Goal: Transaction & Acquisition: Purchase product/service

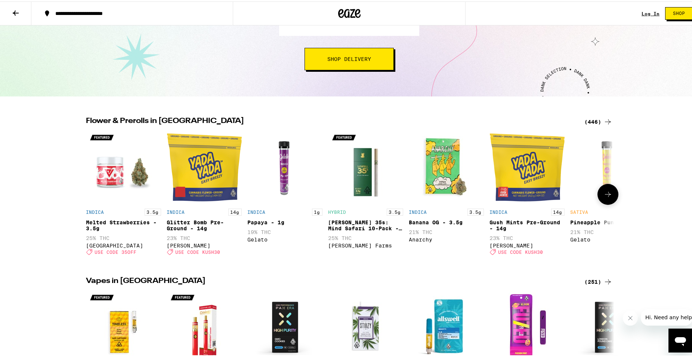
click at [193, 220] on div "Glitter Bomb Pre-Ground - 14g" at bounding box center [204, 224] width 75 height 12
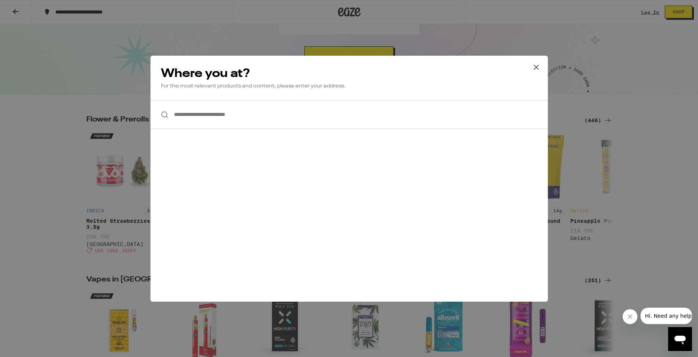
click at [534, 64] on icon at bounding box center [536, 67] width 11 height 11
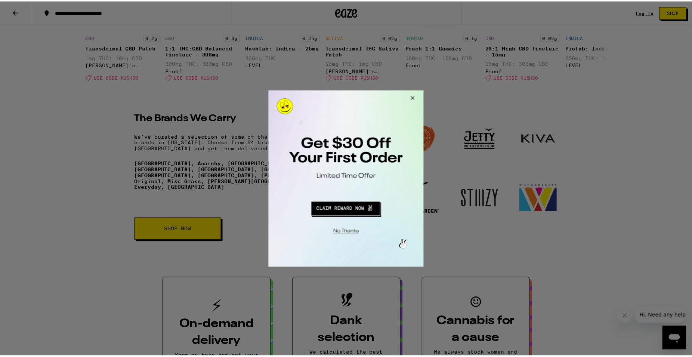
click at [355, 232] on button "Close Modal" at bounding box center [345, 231] width 152 height 12
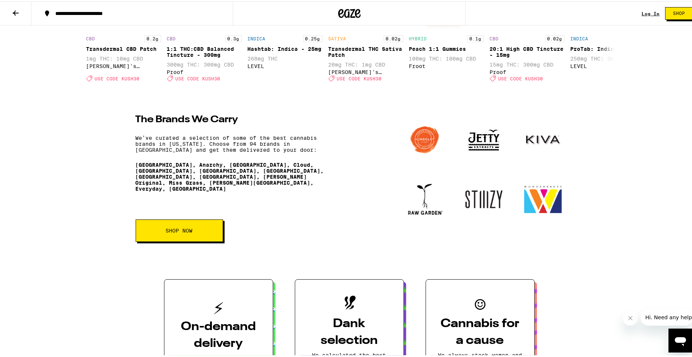
click at [537, 158] on img at bounding box center [542, 138] width 40 height 40
click at [545, 158] on img at bounding box center [542, 138] width 40 height 40
click at [541, 158] on img at bounding box center [542, 138] width 40 height 40
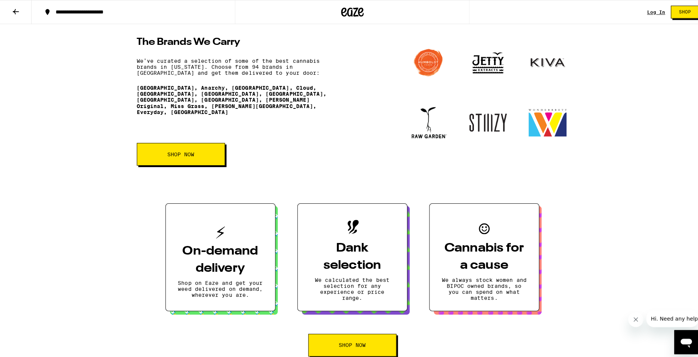
scroll to position [1067, 0]
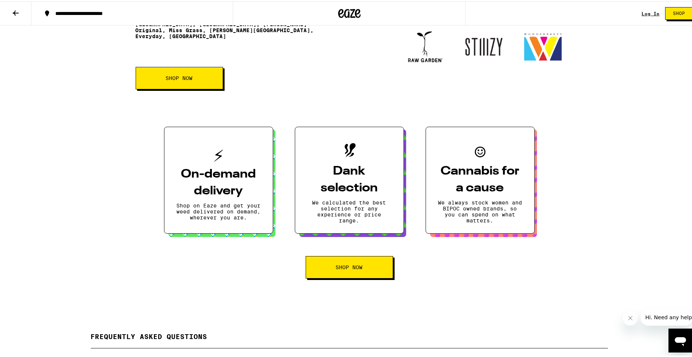
click at [219, 219] on p "Shop on Eaze and get your weed delivered on demand, wherever you are." at bounding box center [218, 210] width 84 height 18
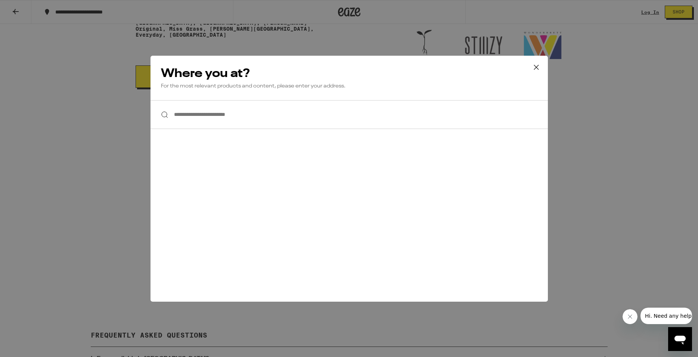
drag, startPoint x: 539, startPoint y: 68, endPoint x: 453, endPoint y: 133, distance: 108.2
click at [453, 133] on div "**********" at bounding box center [348, 179] width 397 height 246
click at [165, 113] on div at bounding box center [348, 114] width 397 height 29
click at [166, 116] on div at bounding box center [348, 114] width 397 height 29
click at [163, 116] on div at bounding box center [348, 114] width 397 height 29
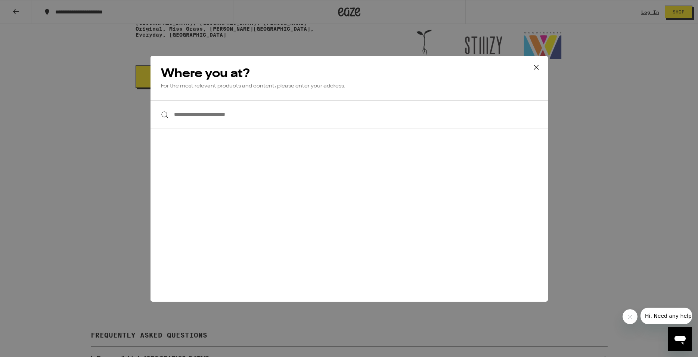
click at [163, 116] on div at bounding box center [348, 114] width 397 height 29
click at [535, 65] on icon at bounding box center [536, 67] width 11 height 11
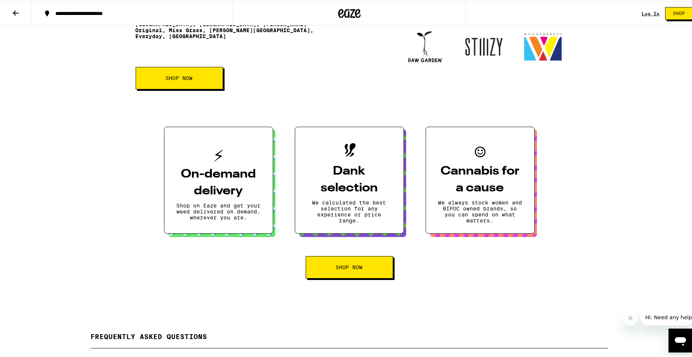
click at [379, 195] on h3 "Dank selection" at bounding box center [349, 178] width 84 height 34
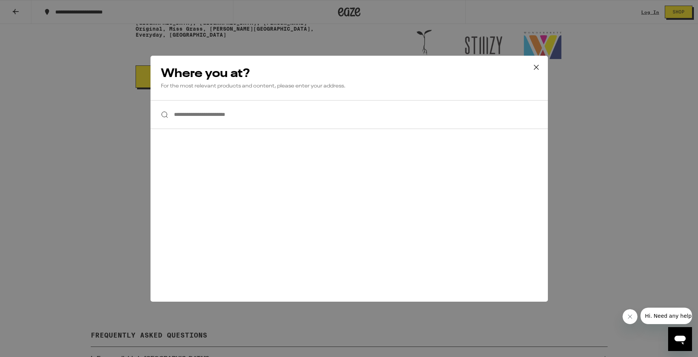
click at [210, 114] on input "**********" at bounding box center [348, 114] width 397 height 29
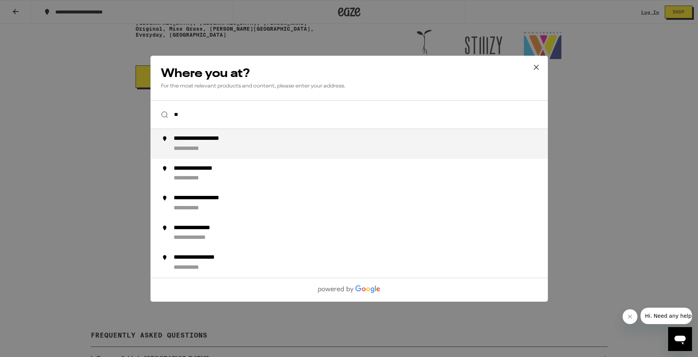
type input "*"
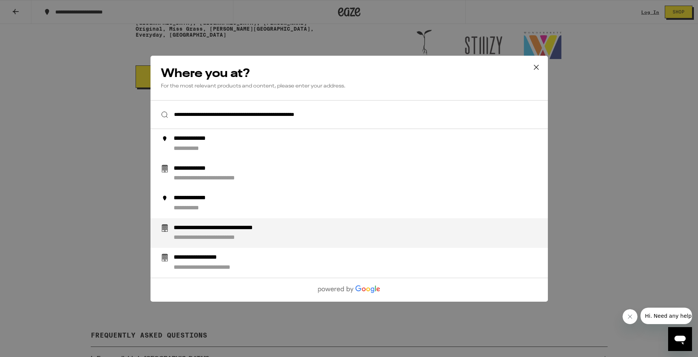
type input "**********"
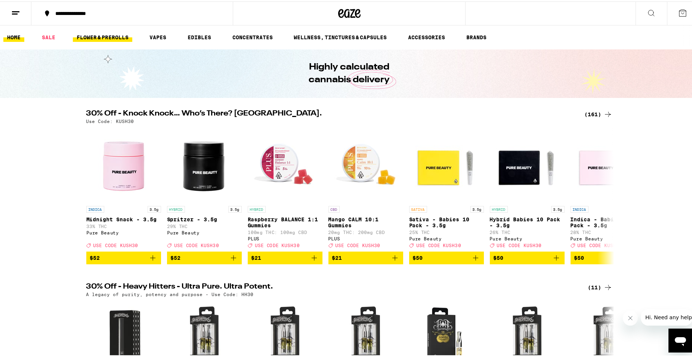
click at [93, 36] on link "FLOWER & PREROLLS" at bounding box center [102, 35] width 59 height 9
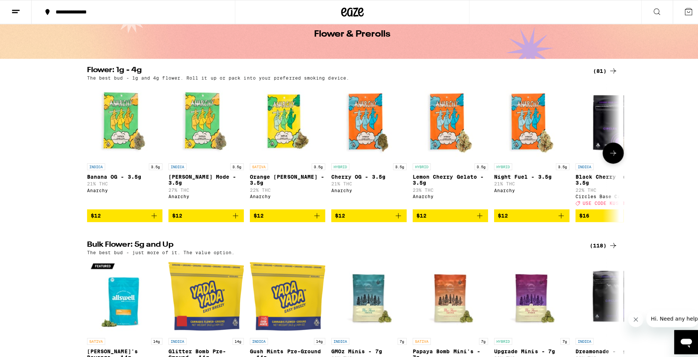
scroll to position [114, 0]
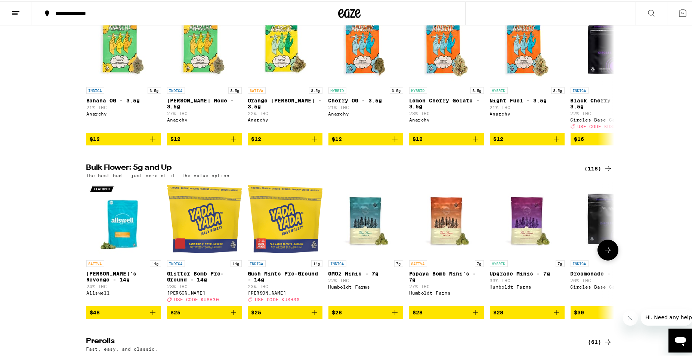
click at [211, 220] on img "Open page for Glitter Bomb Pre-Ground - 14g from Yada Yada" at bounding box center [204, 217] width 75 height 75
